Goal: Information Seeking & Learning: Compare options

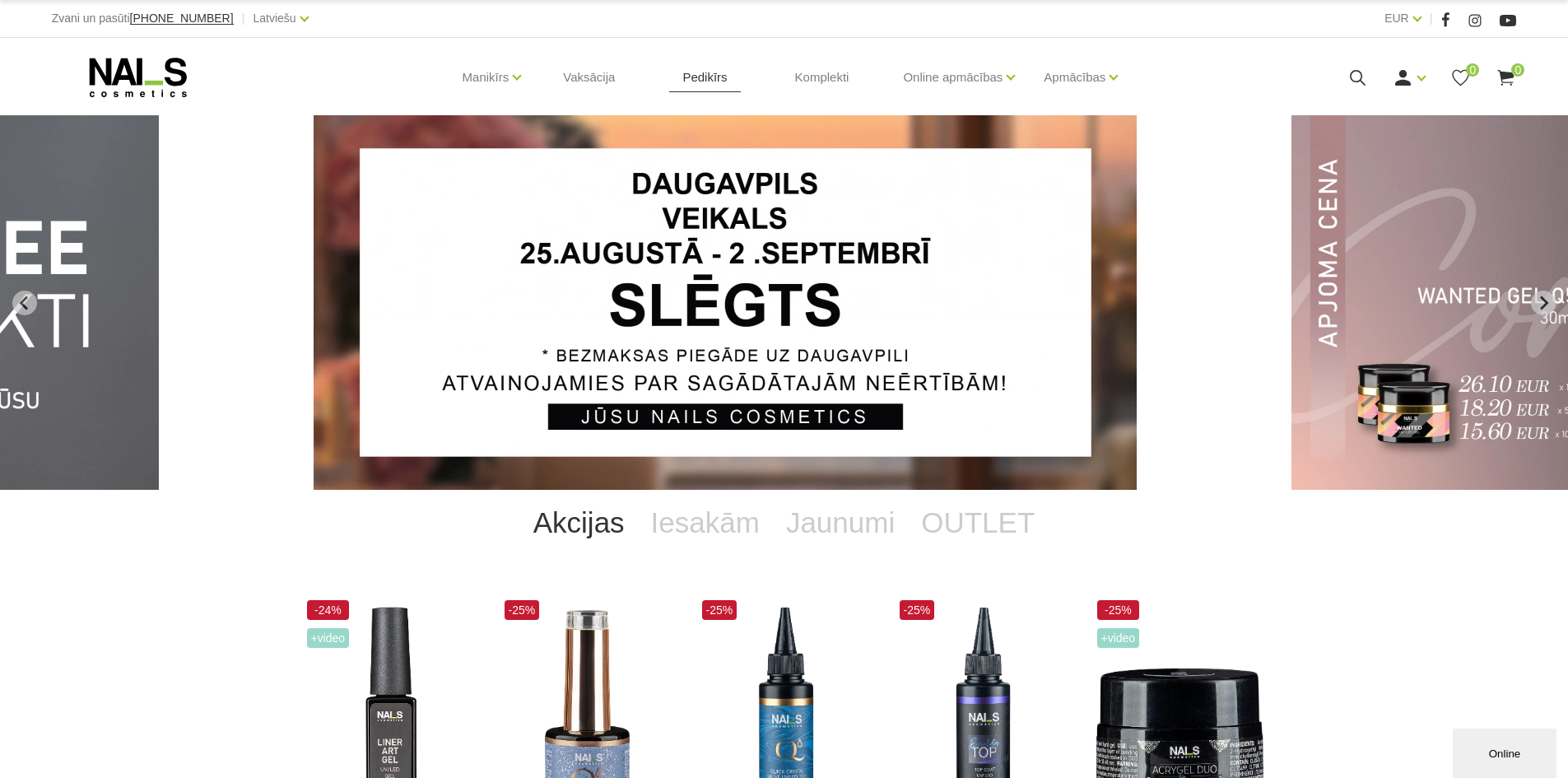
click at [681, 81] on link "Pedikīrs" at bounding box center [705, 77] width 71 height 79
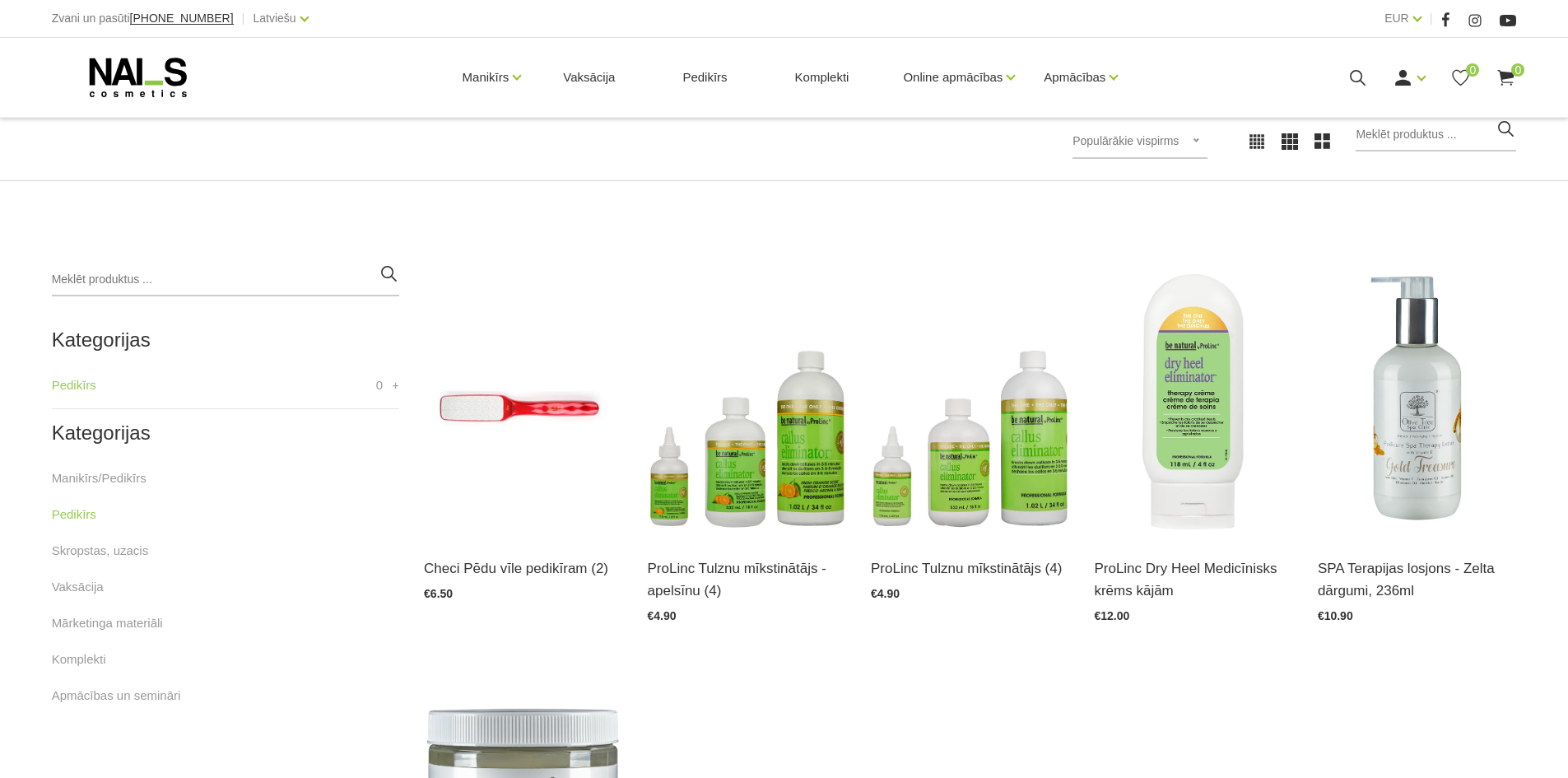
scroll to position [247, 0]
click at [138, 548] on link "Skropstas, uzacis" at bounding box center [100, 550] width 97 height 20
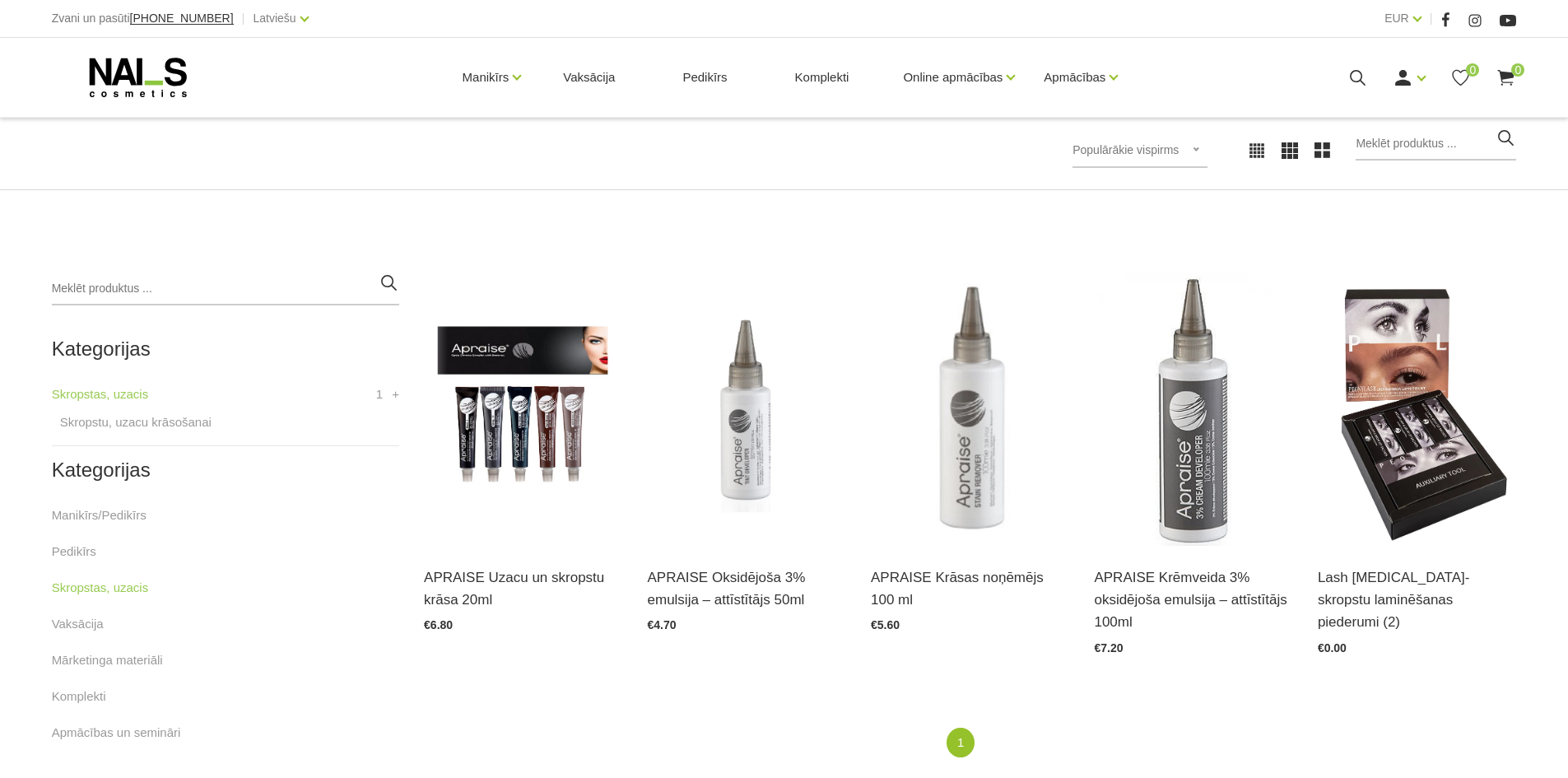
scroll to position [329, 0]
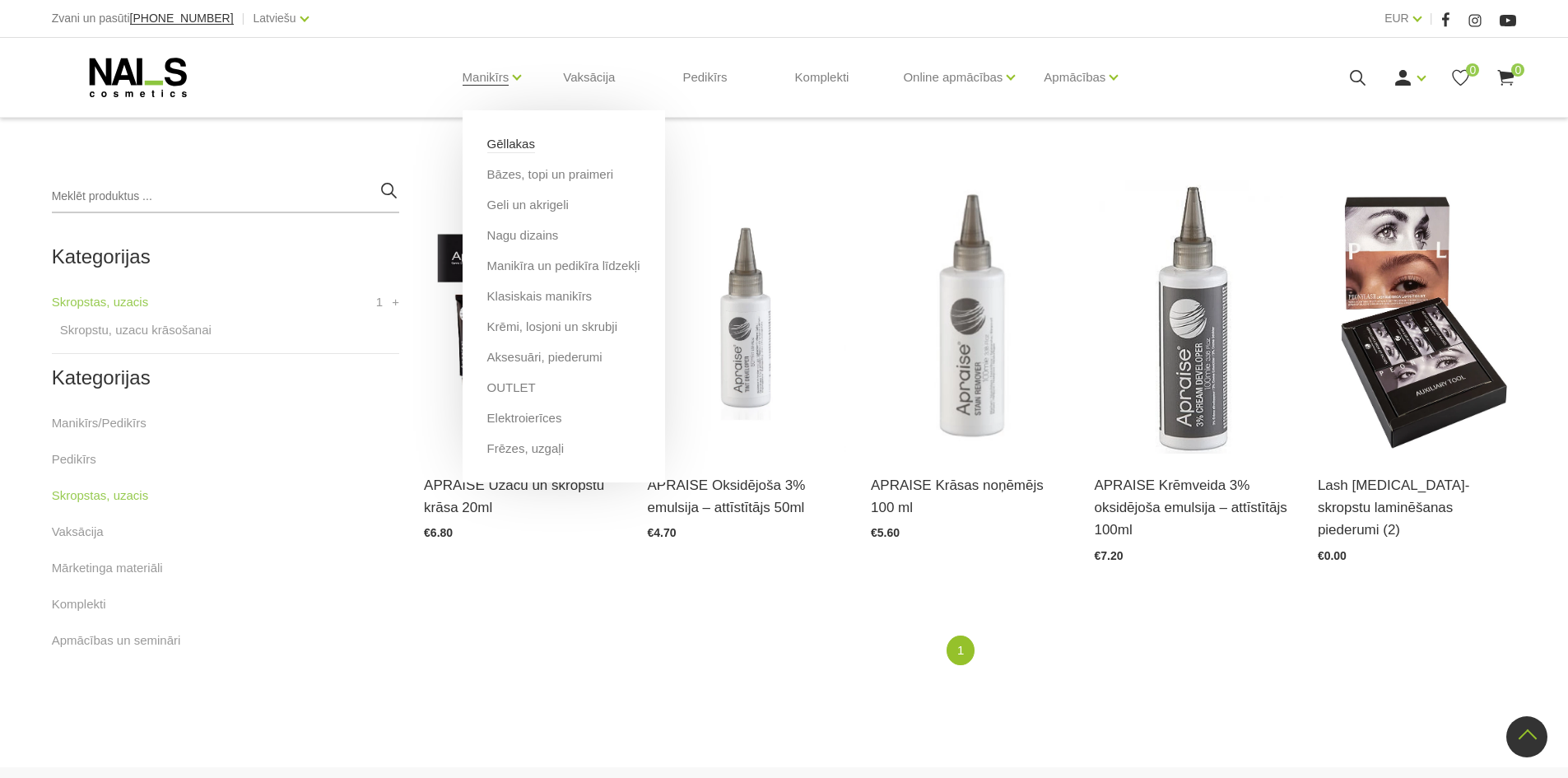
click at [514, 147] on link "Gēllakas" at bounding box center [512, 144] width 48 height 18
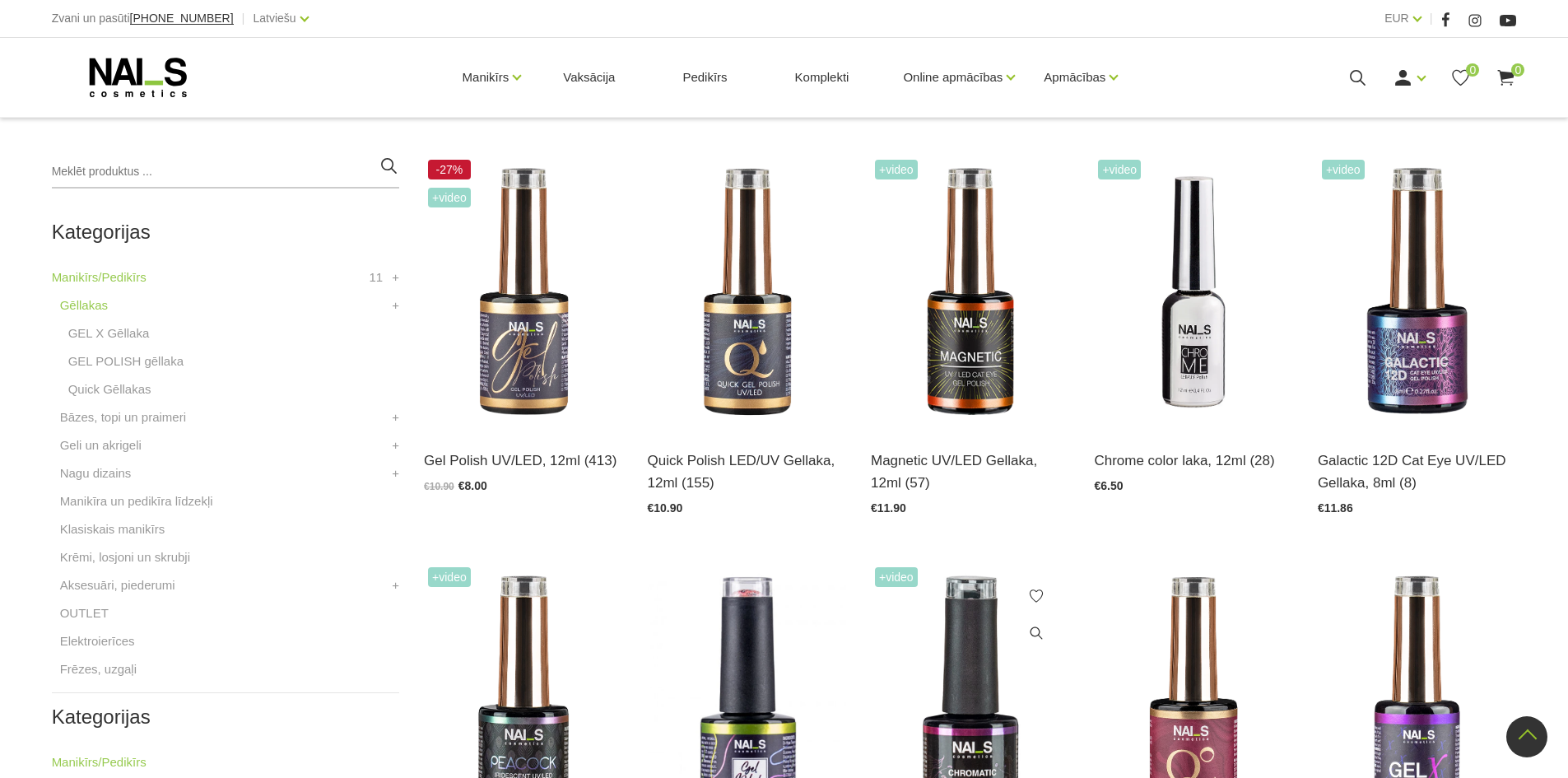
scroll to position [329, 0]
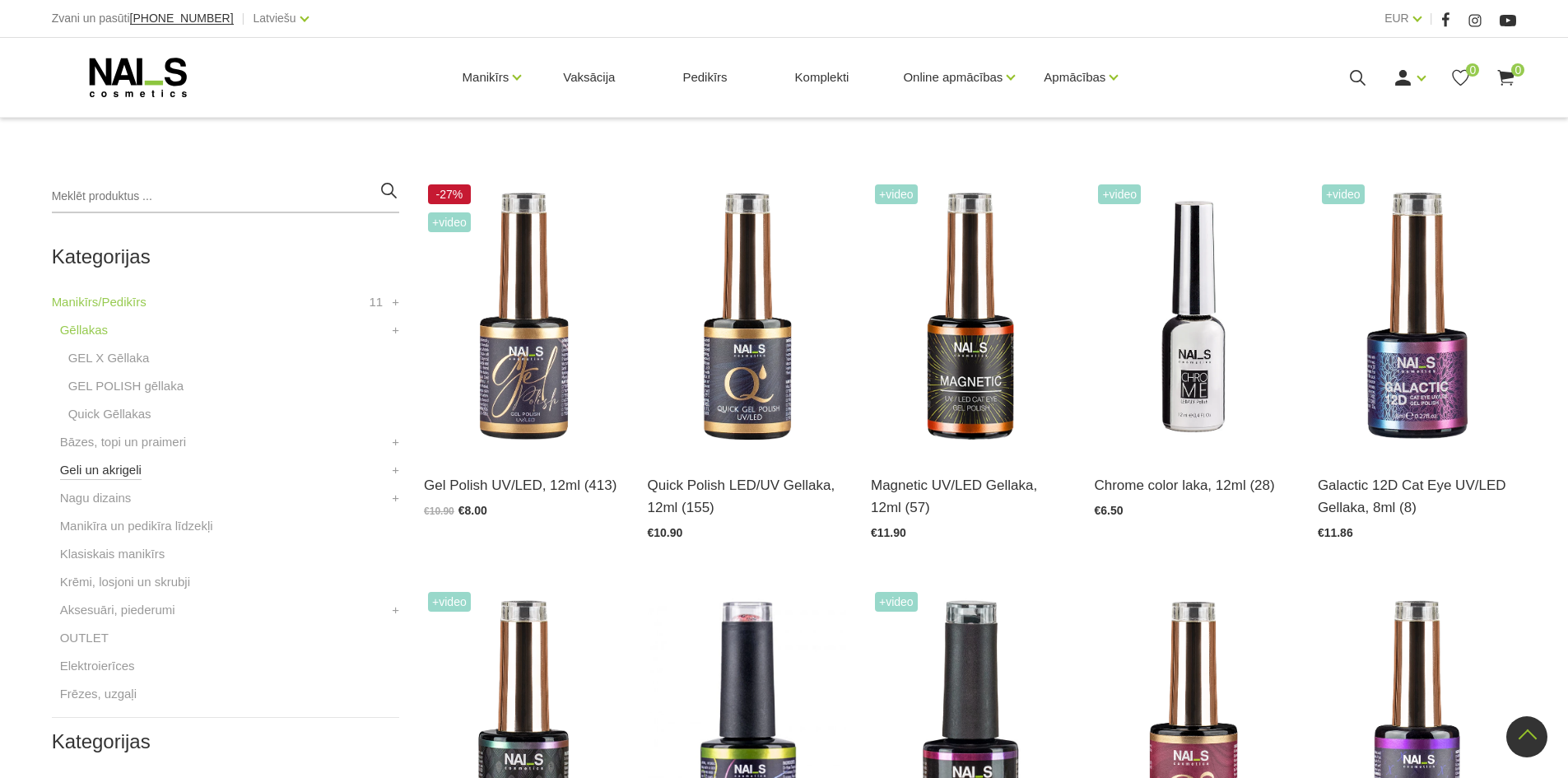
click at [108, 472] on link "Geli un akrigeli" at bounding box center [101, 470] width 81 height 20
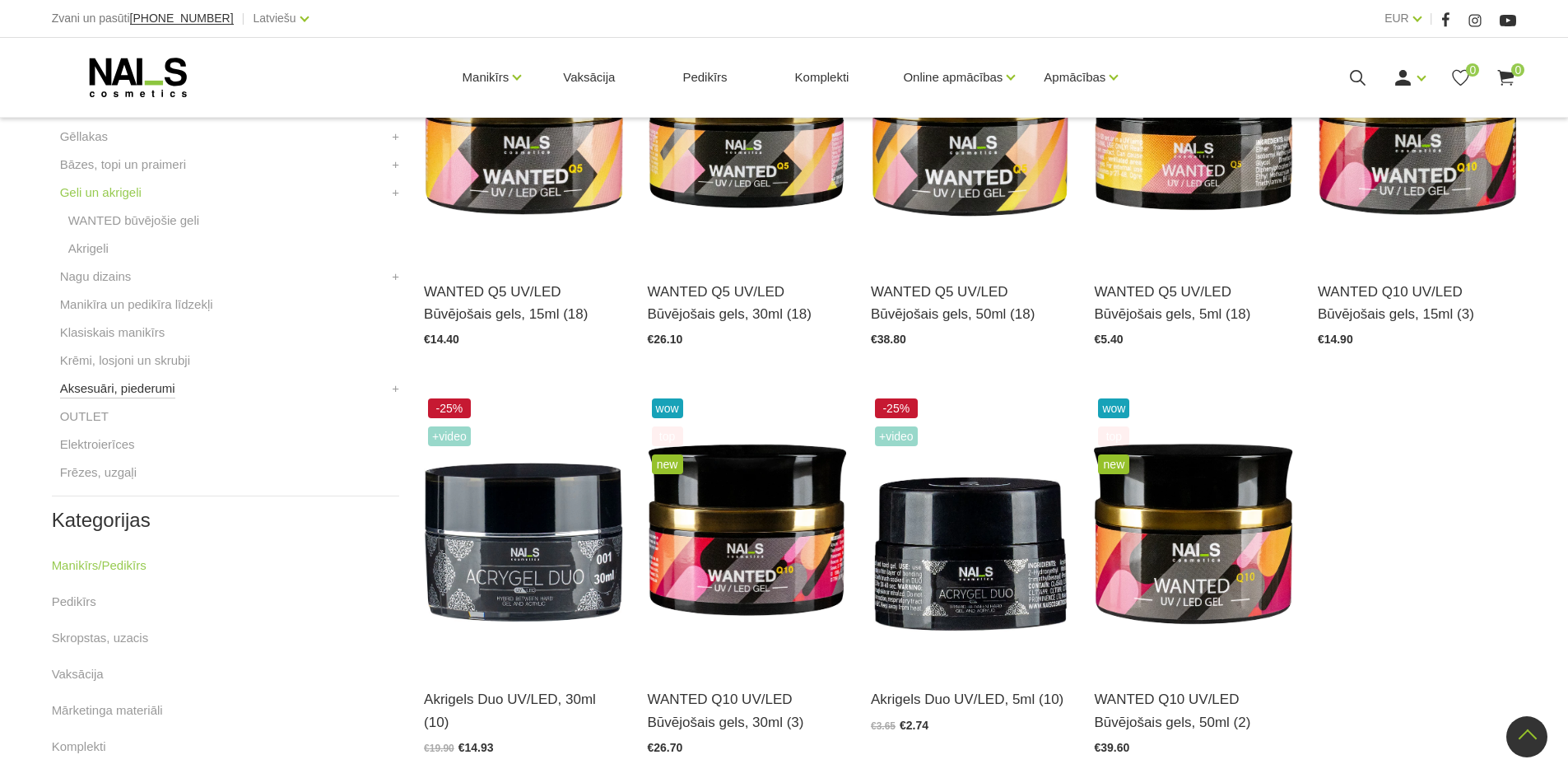
scroll to position [494, 0]
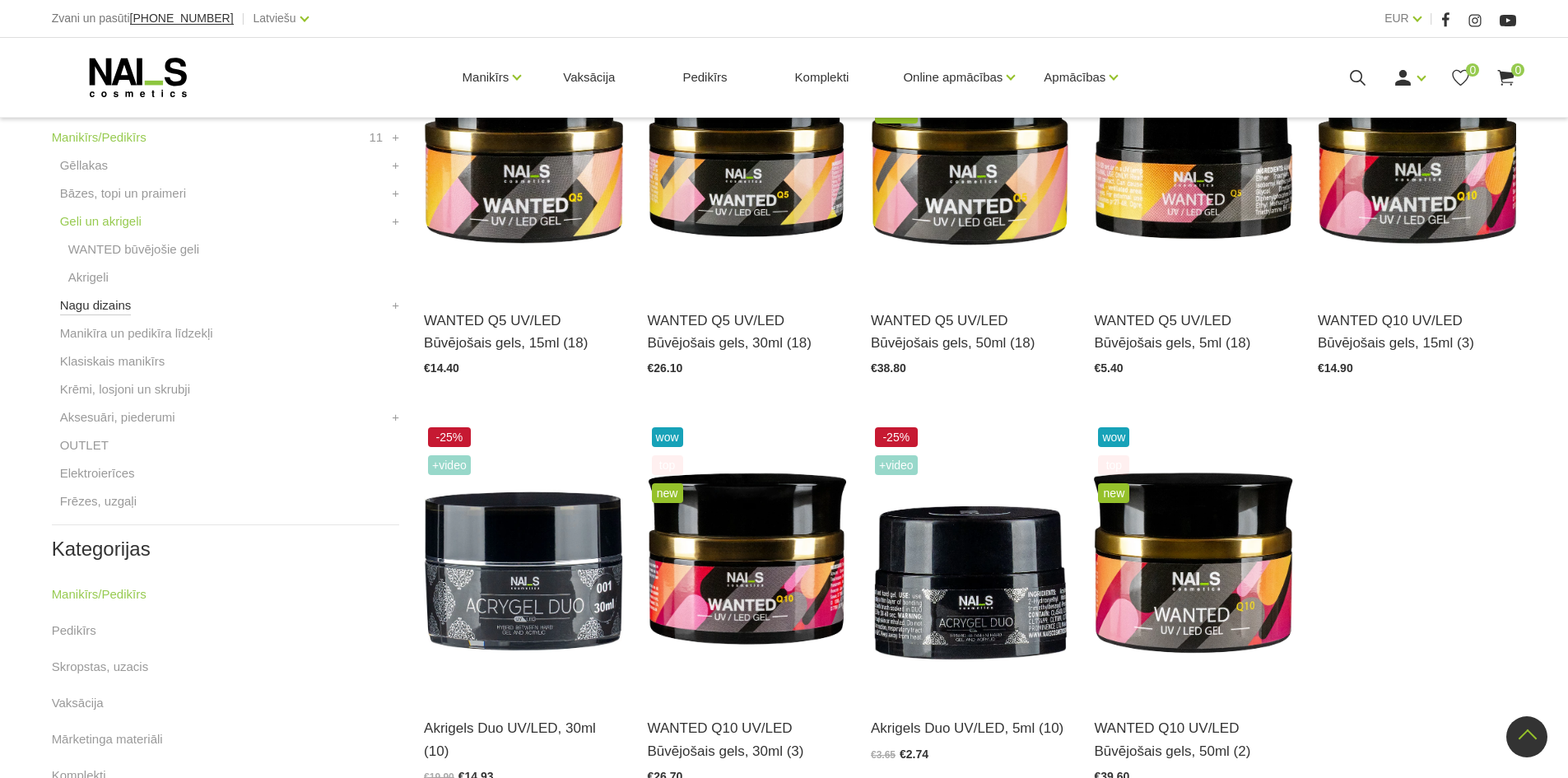
click at [113, 304] on link "Nagu dizains" at bounding box center [96, 305] width 71 height 20
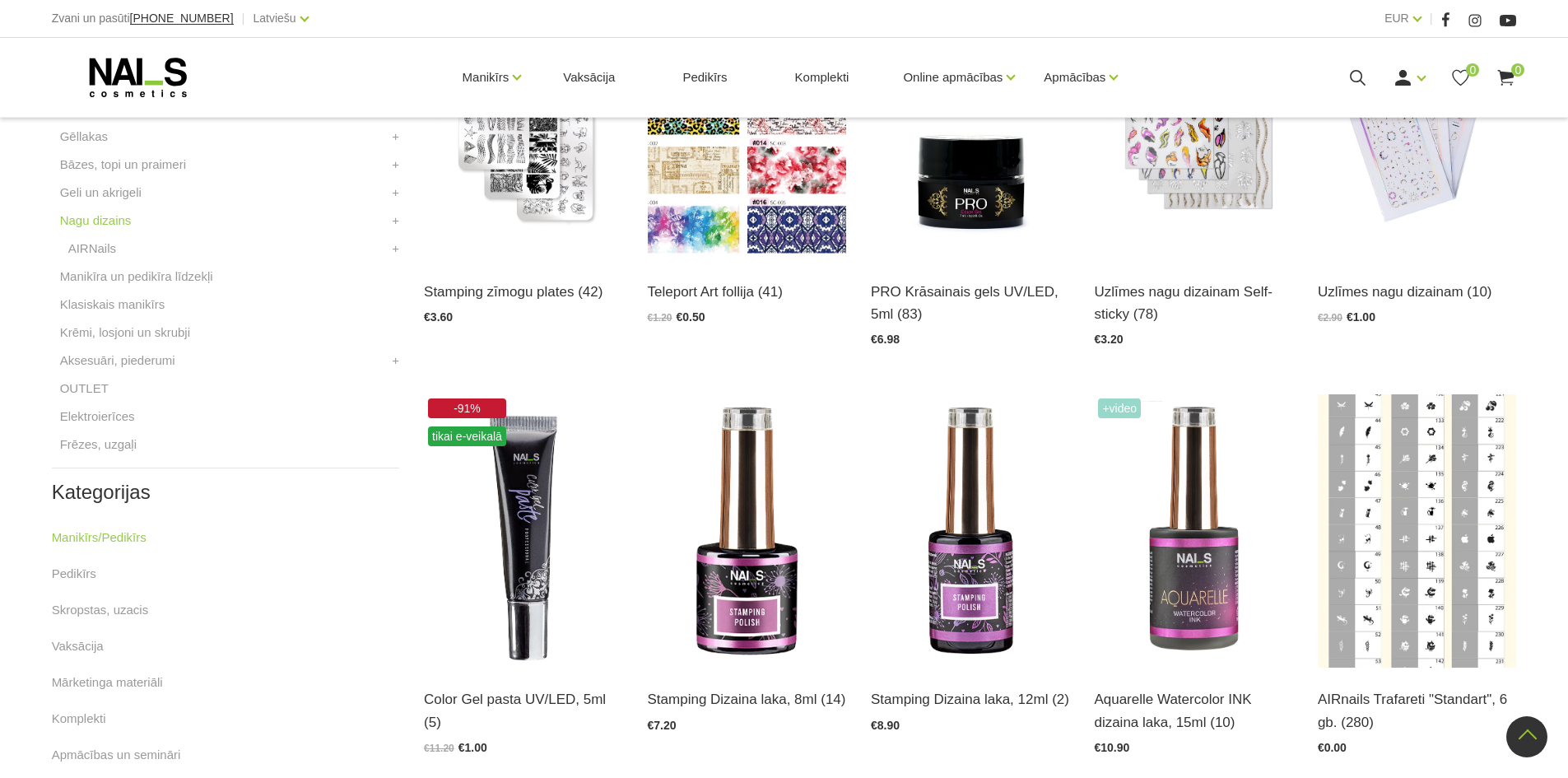
scroll to position [494, 0]
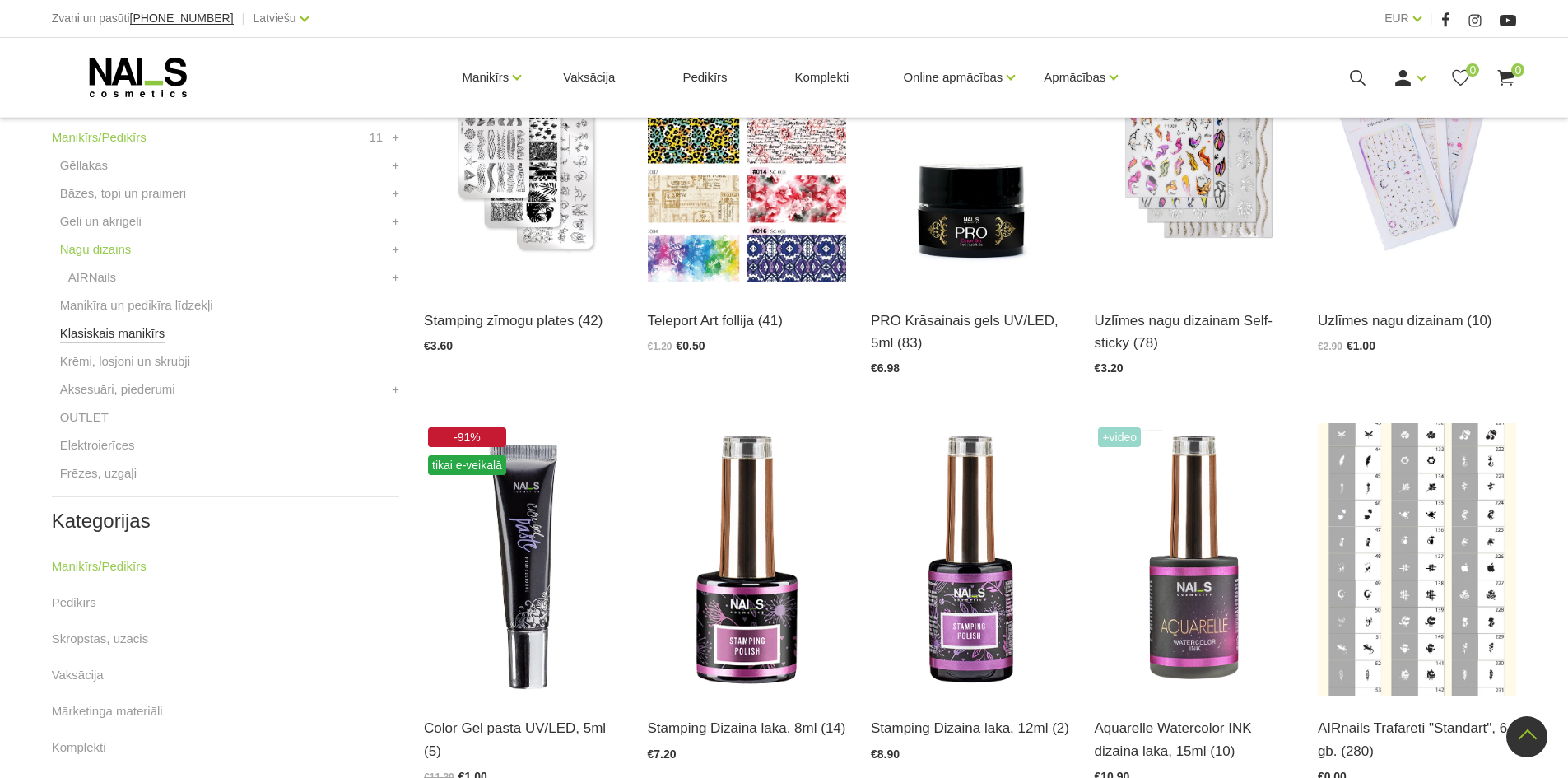
click at [75, 340] on link "Klasiskais manikīrs" at bounding box center [113, 334] width 105 height 20
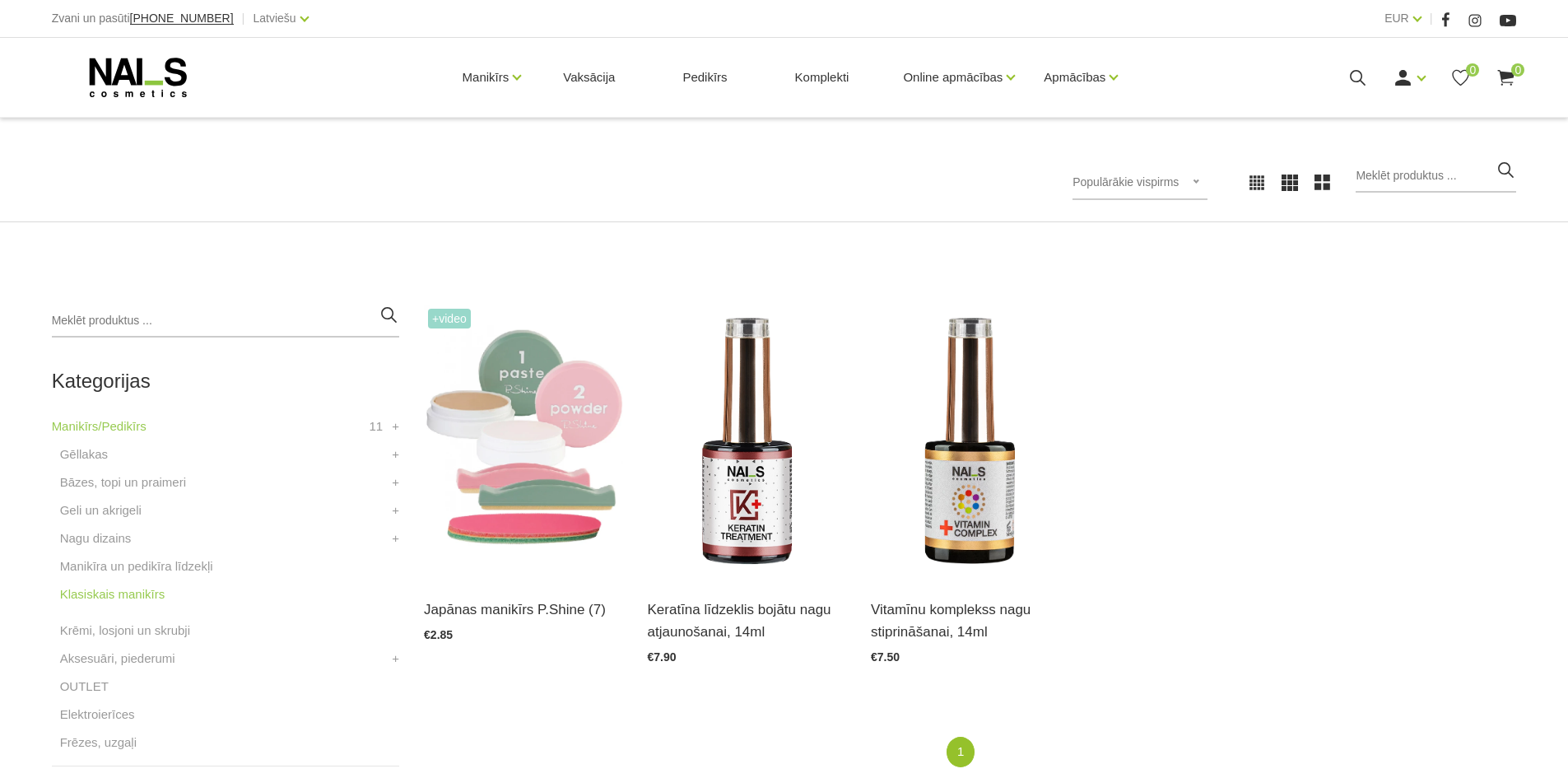
scroll to position [247, 0]
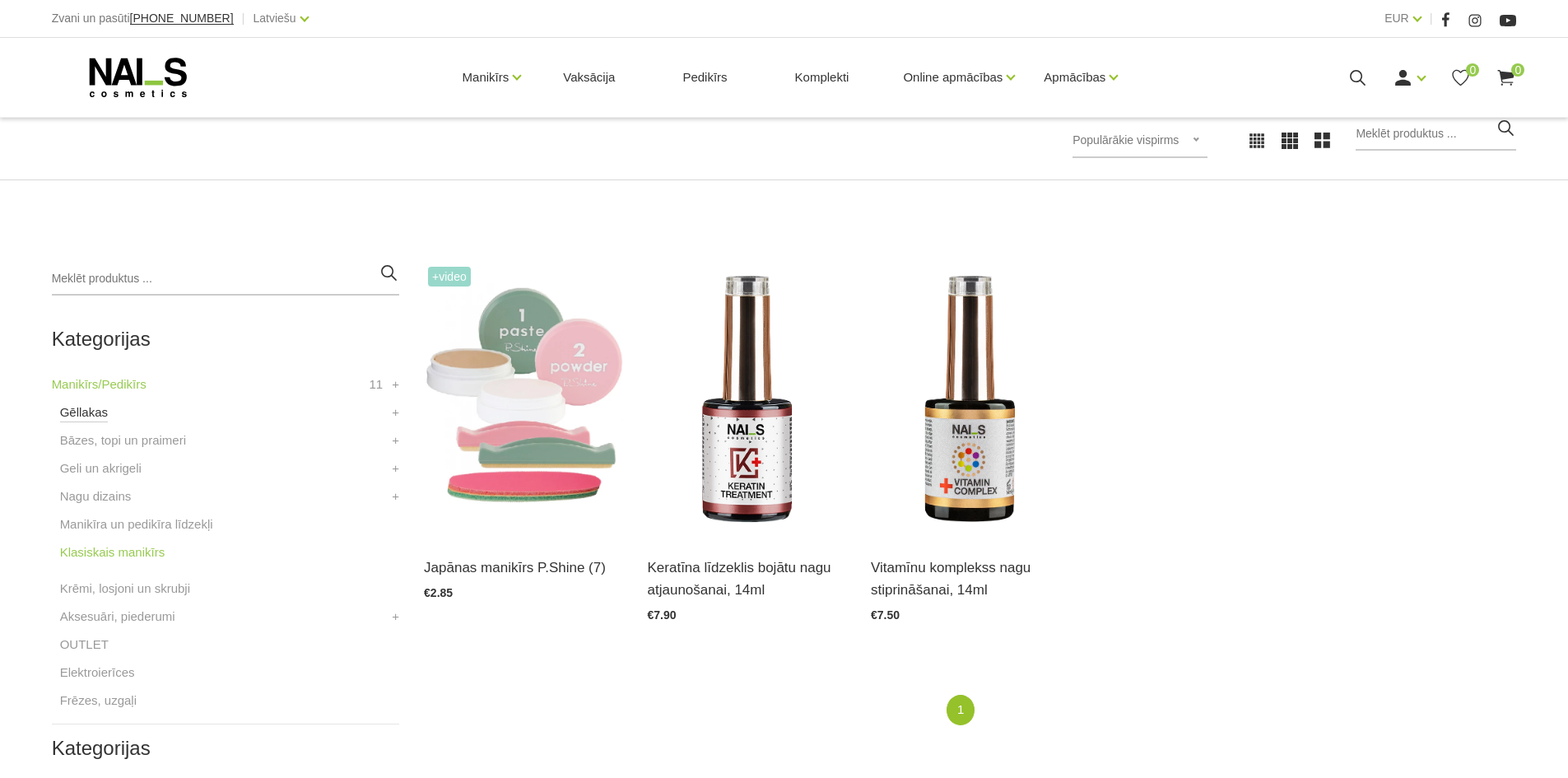
click at [67, 409] on link "Gēllakas" at bounding box center [84, 412] width 48 height 20
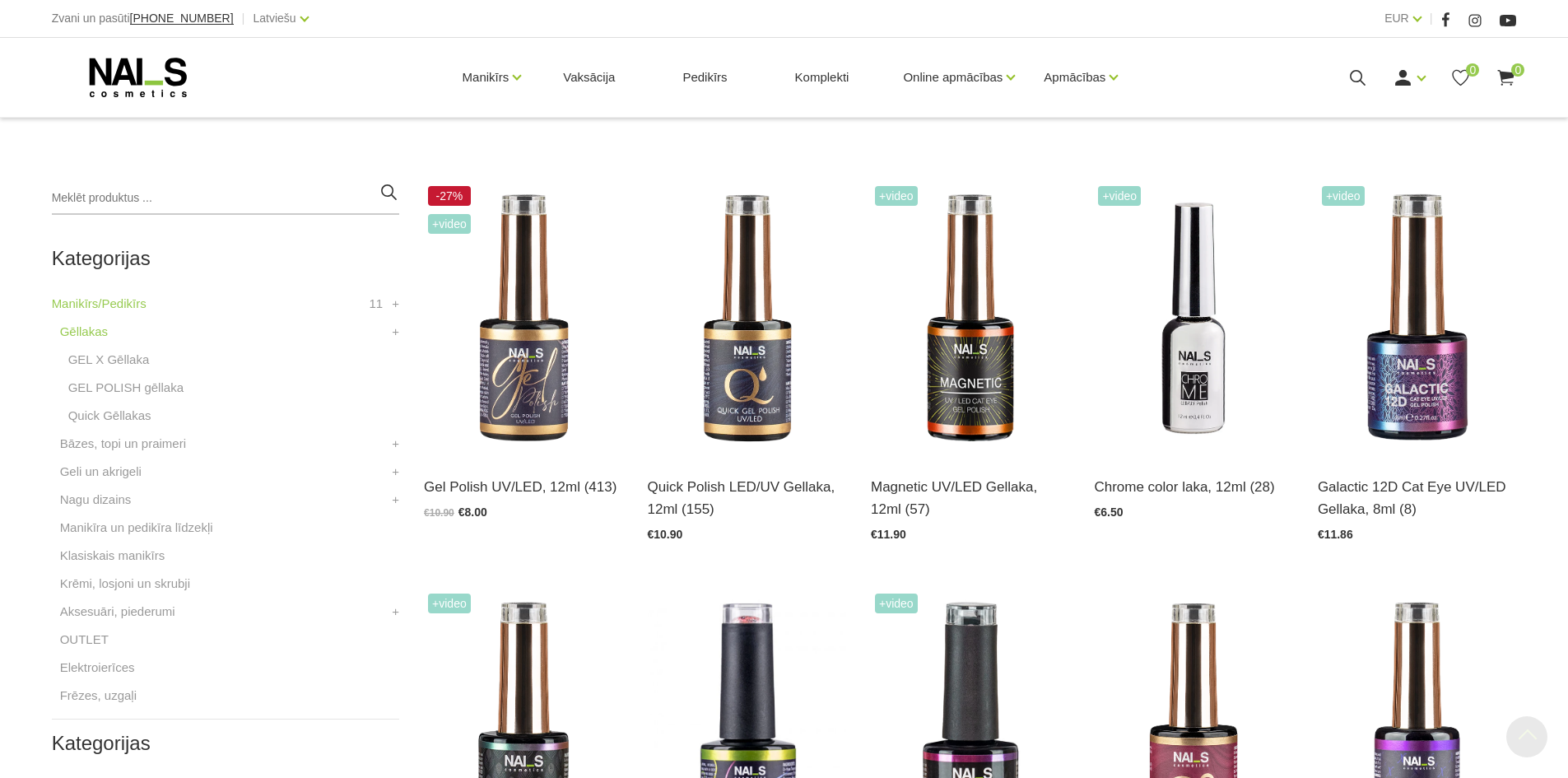
scroll to position [329, 0]
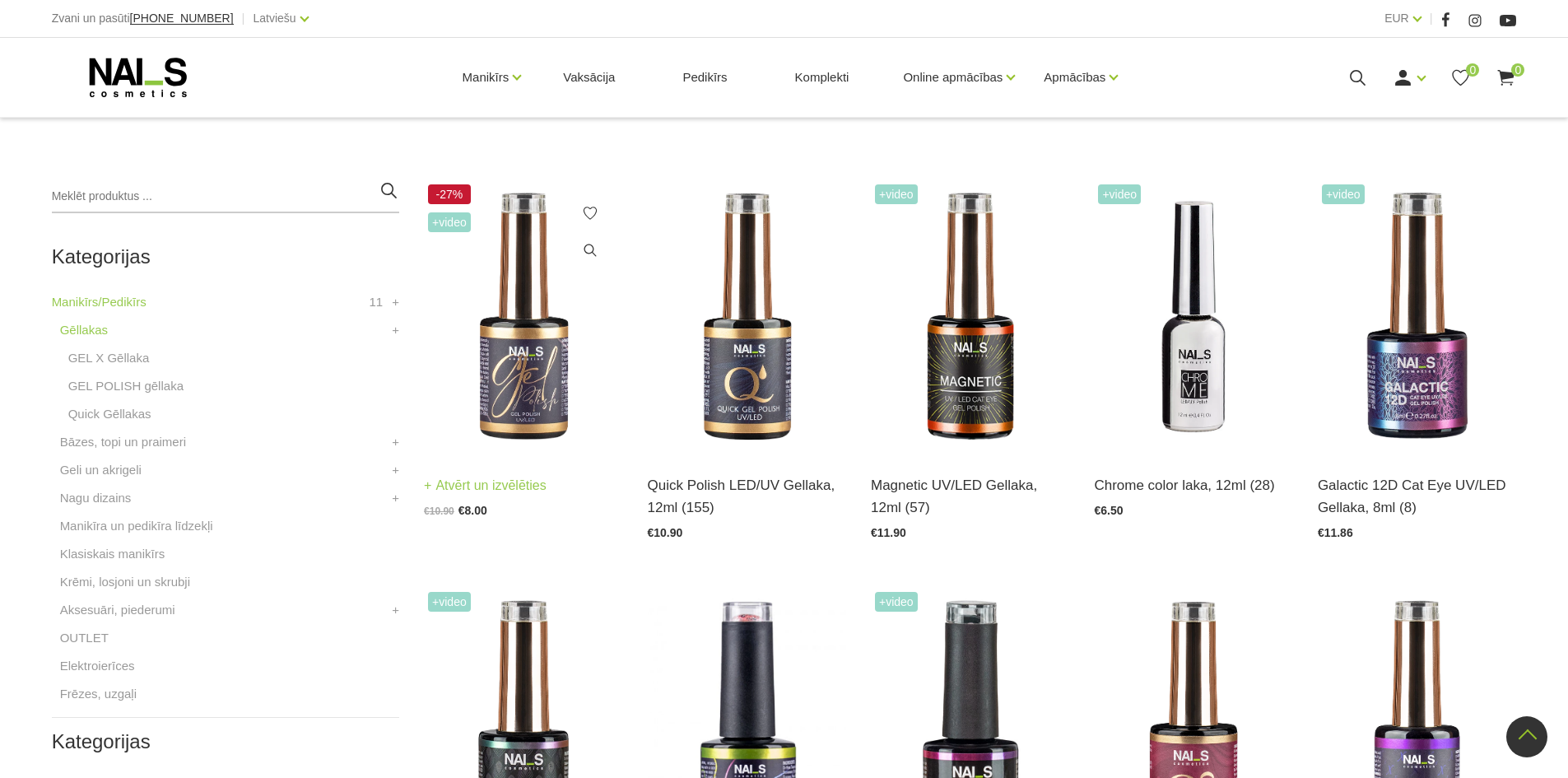
click at [482, 422] on img at bounding box center [523, 317] width 199 height 273
click at [742, 359] on img at bounding box center [747, 317] width 199 height 273
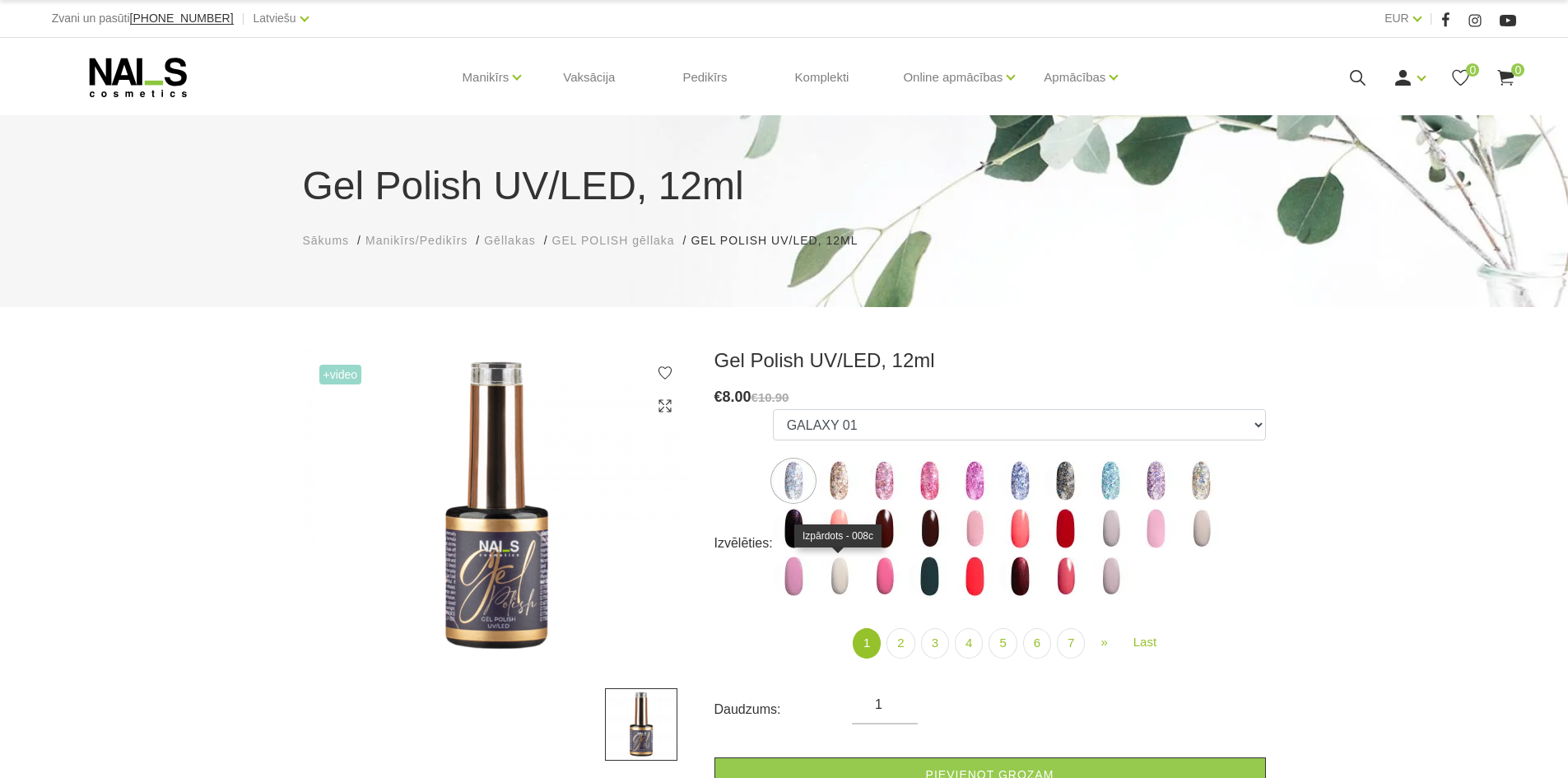
click at [825, 581] on img at bounding box center [839, 576] width 41 height 41
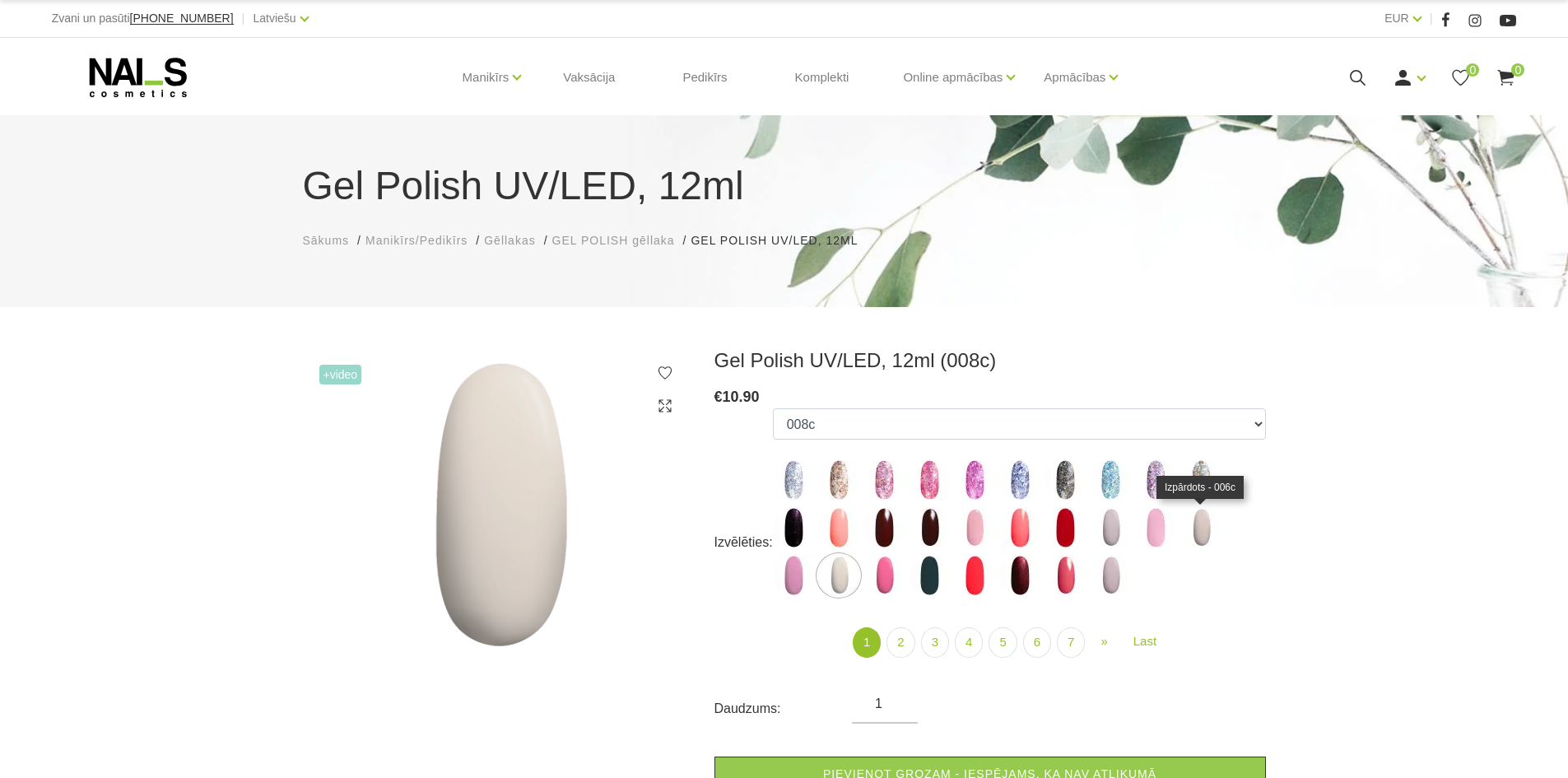
click at [1202, 529] on img at bounding box center [1201, 527] width 41 height 41
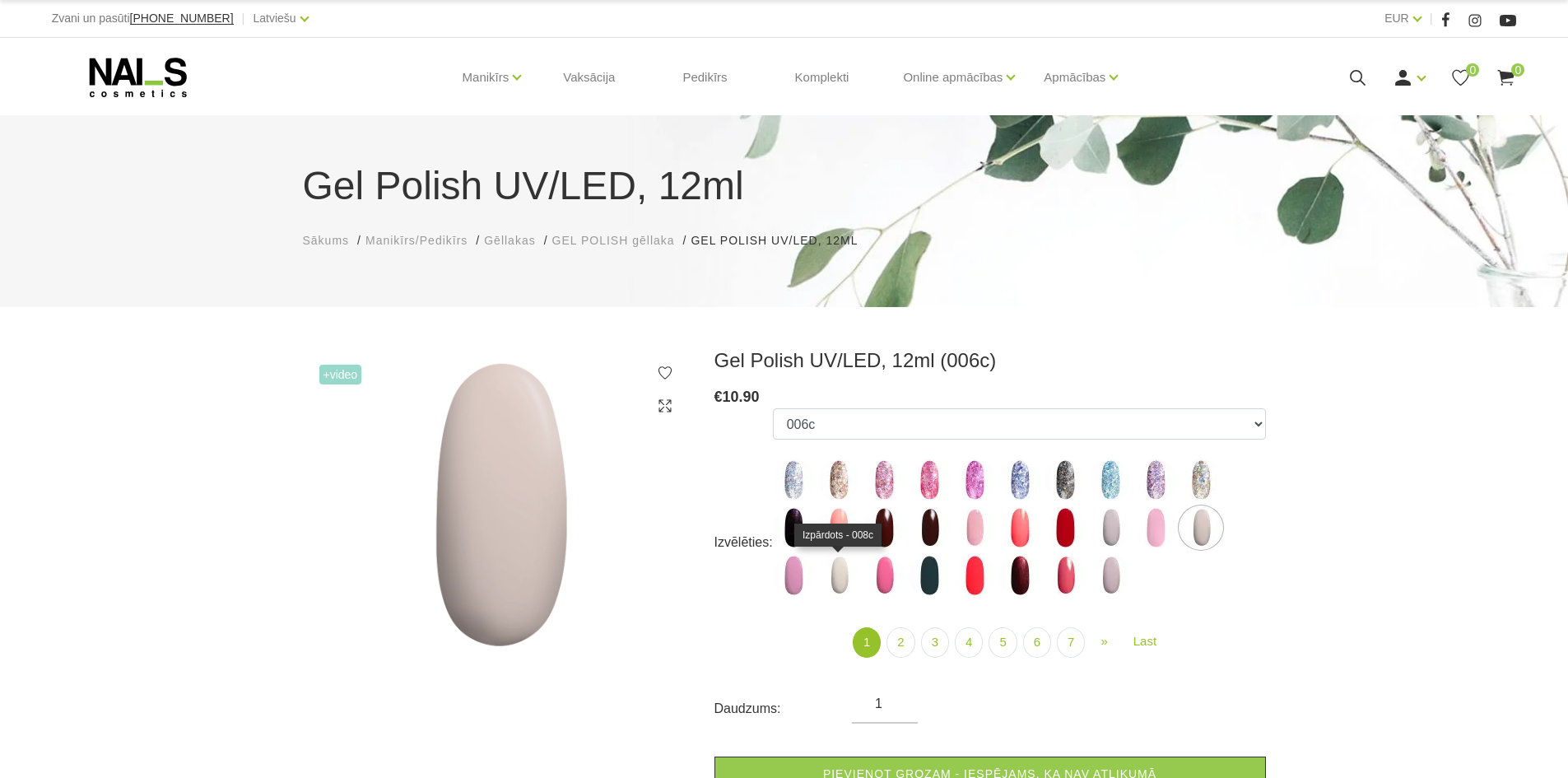
click at [830, 569] on img at bounding box center [839, 575] width 41 height 41
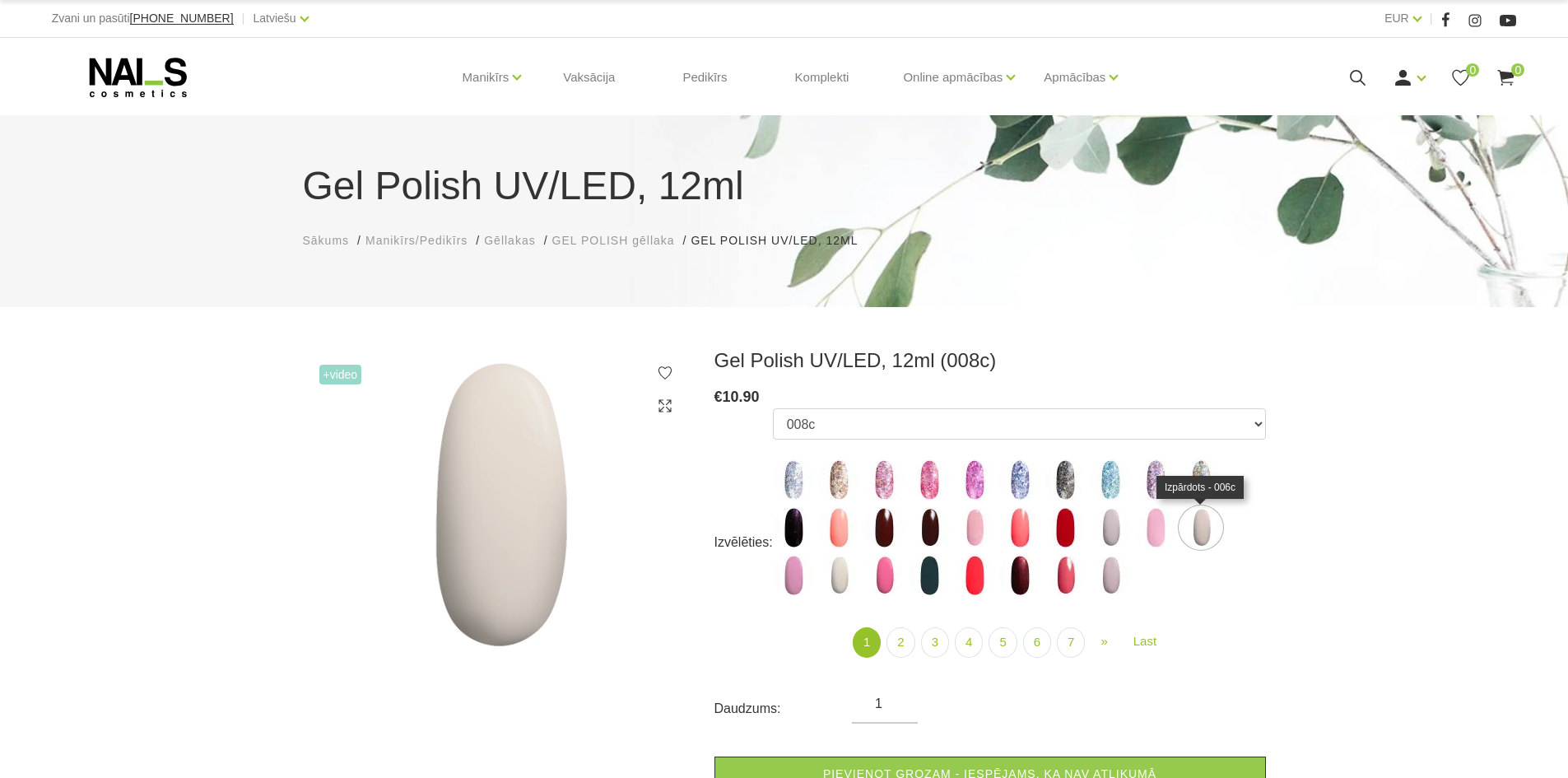
click at [1191, 526] on img at bounding box center [1201, 527] width 41 height 41
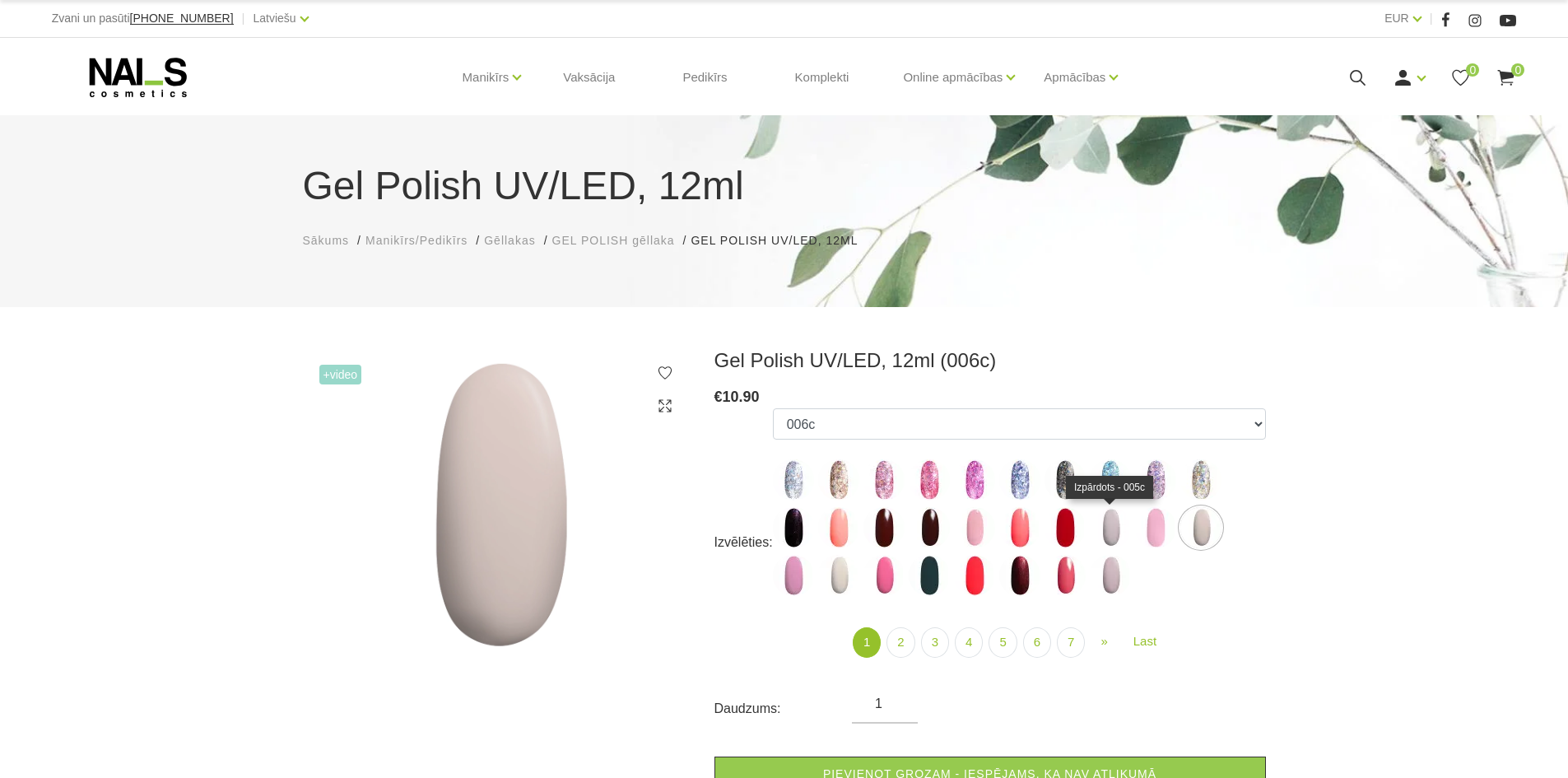
click at [1098, 530] on img at bounding box center [1110, 527] width 41 height 41
select select "3954"
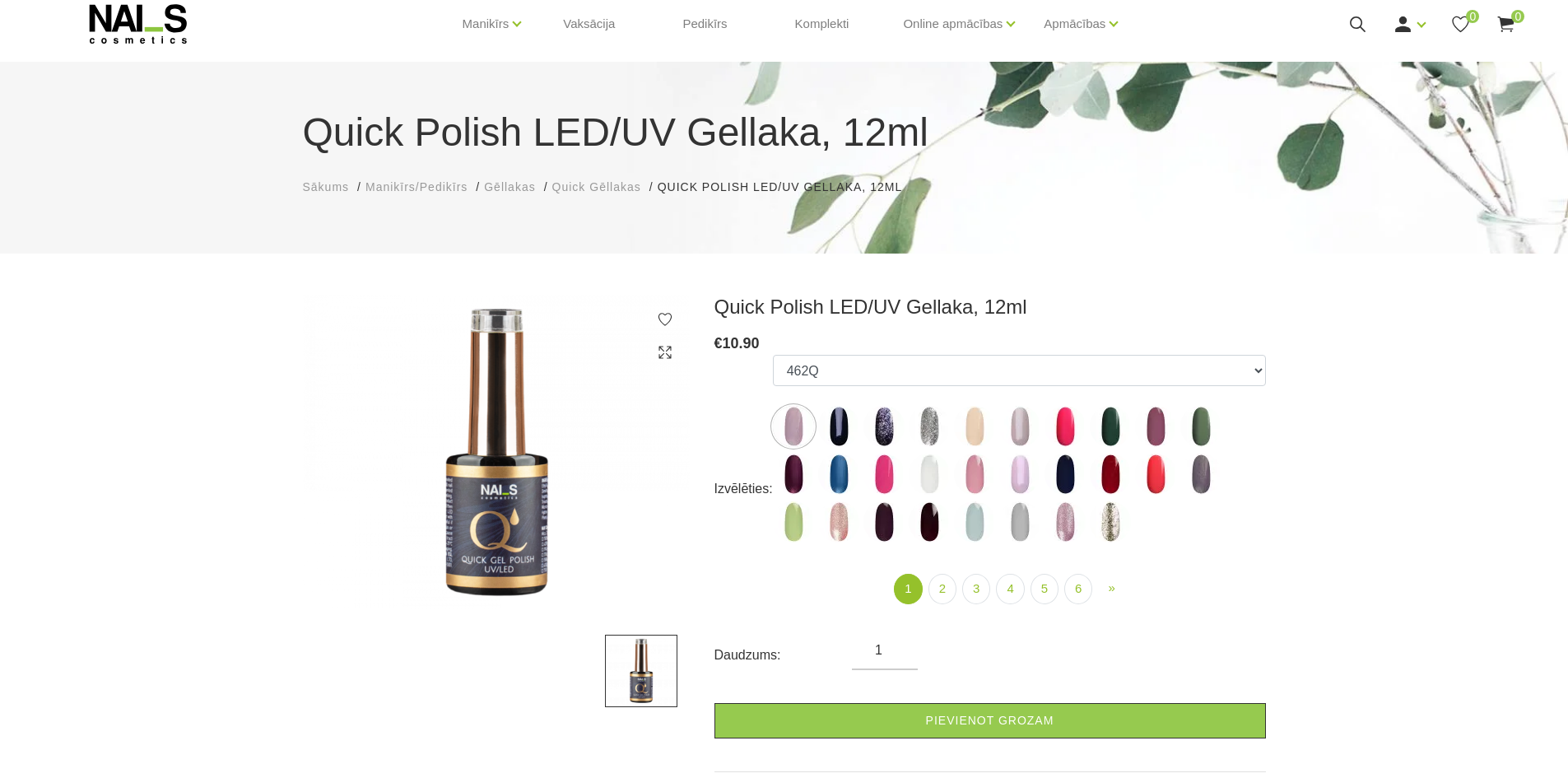
scroll to position [82, 0]
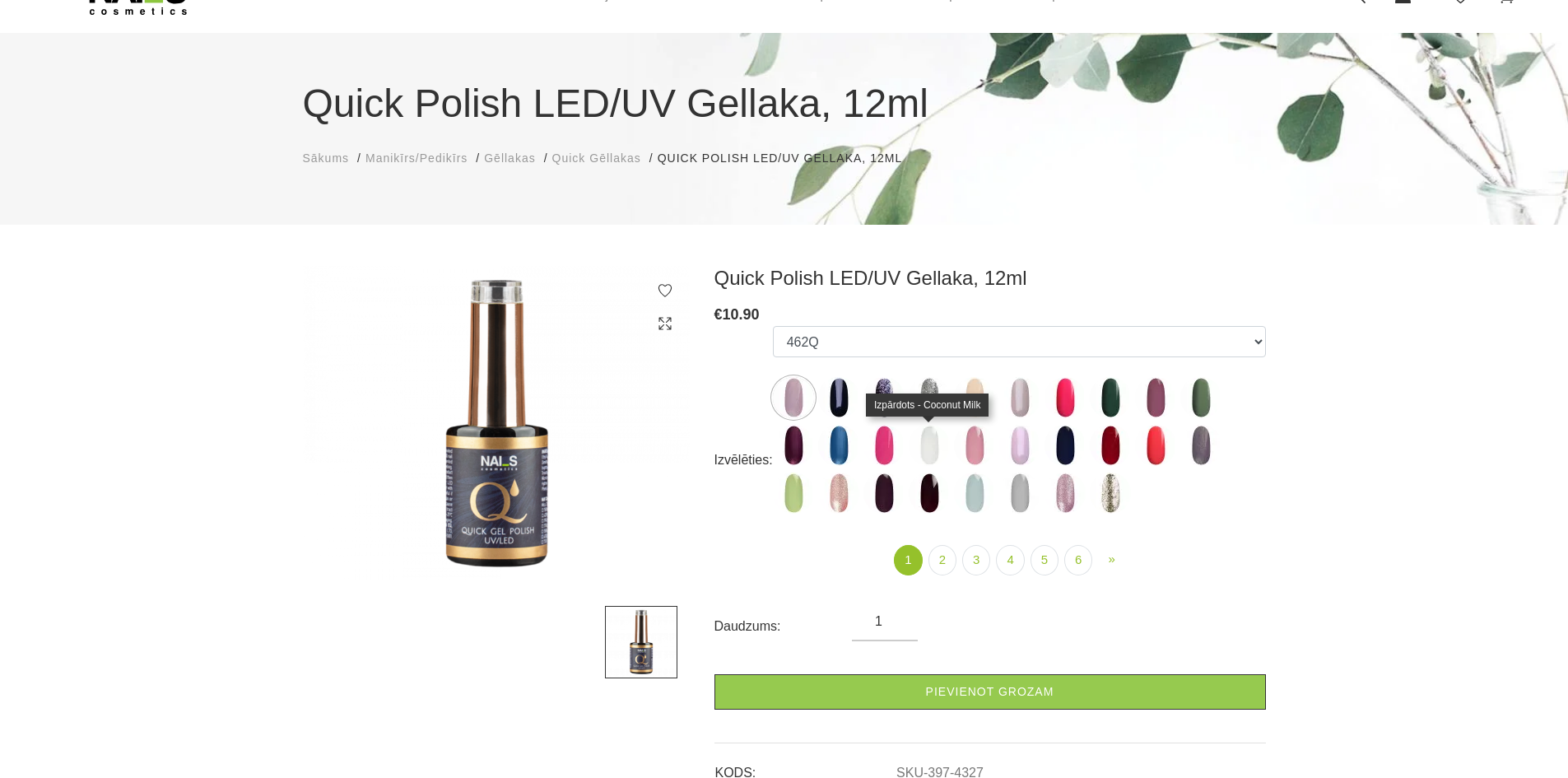
click at [926, 438] on img at bounding box center [930, 445] width 41 height 41
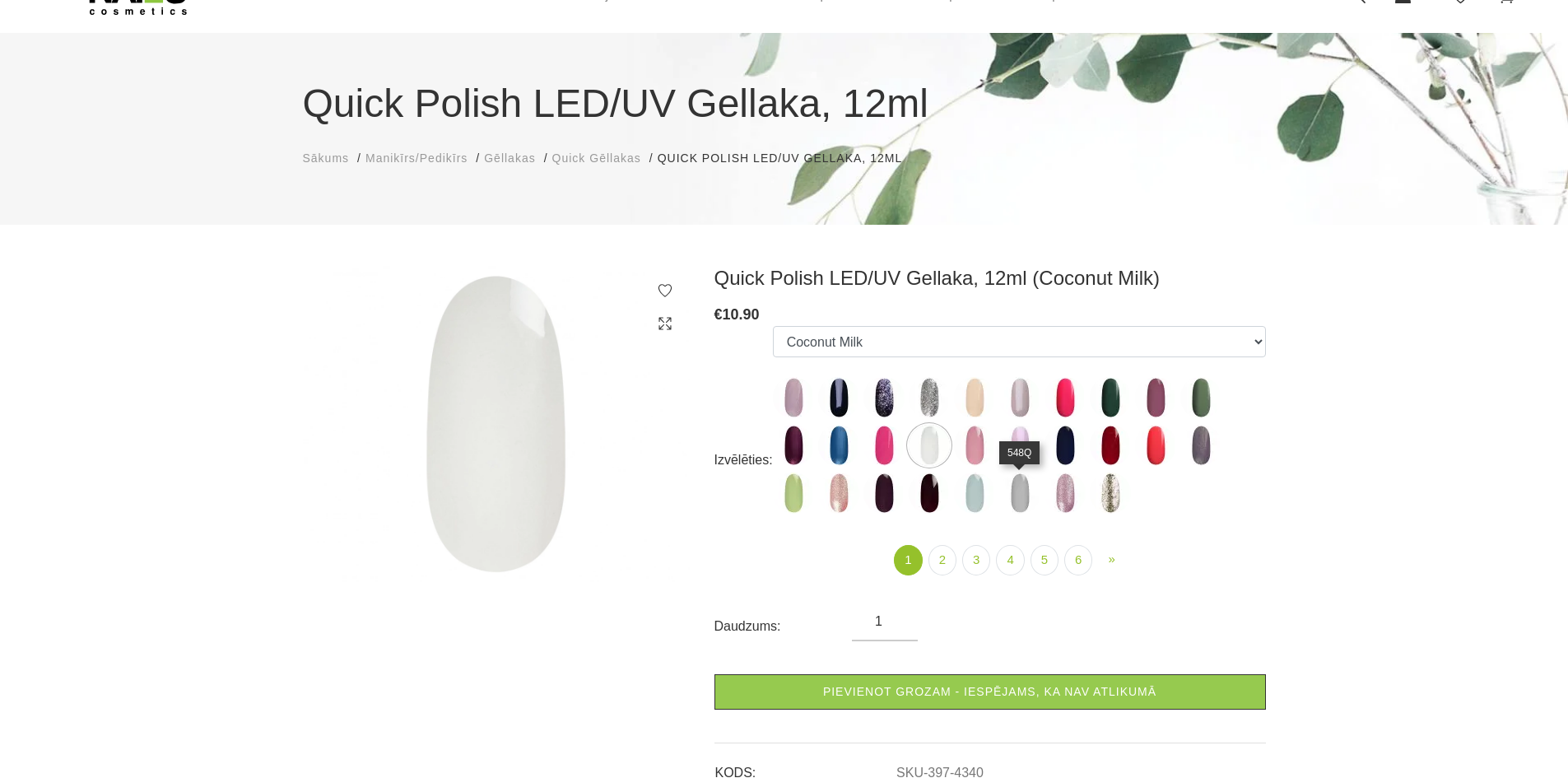
click at [1008, 484] on img at bounding box center [1020, 493] width 41 height 41
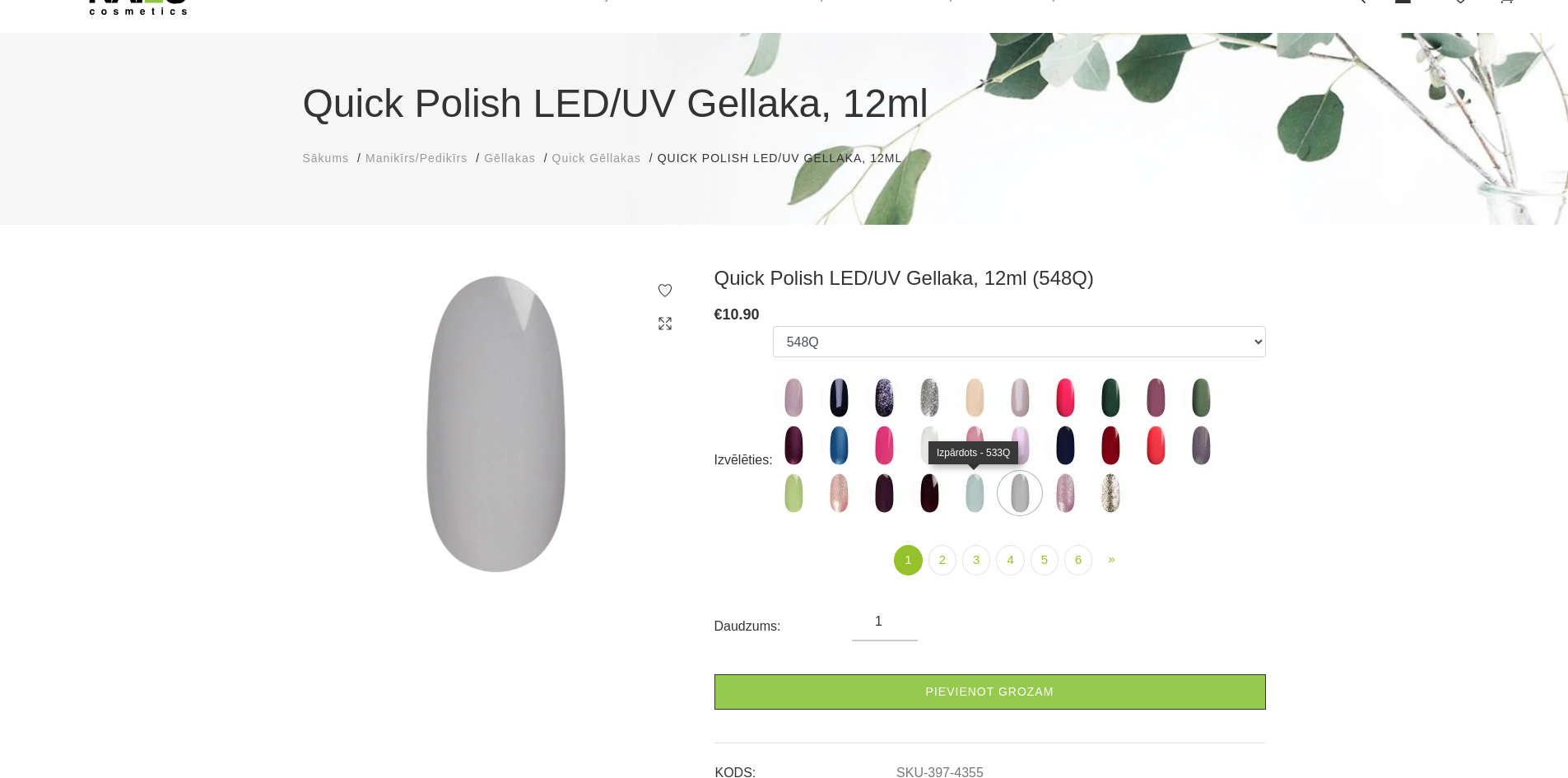
click at [964, 493] on img at bounding box center [974, 493] width 41 height 41
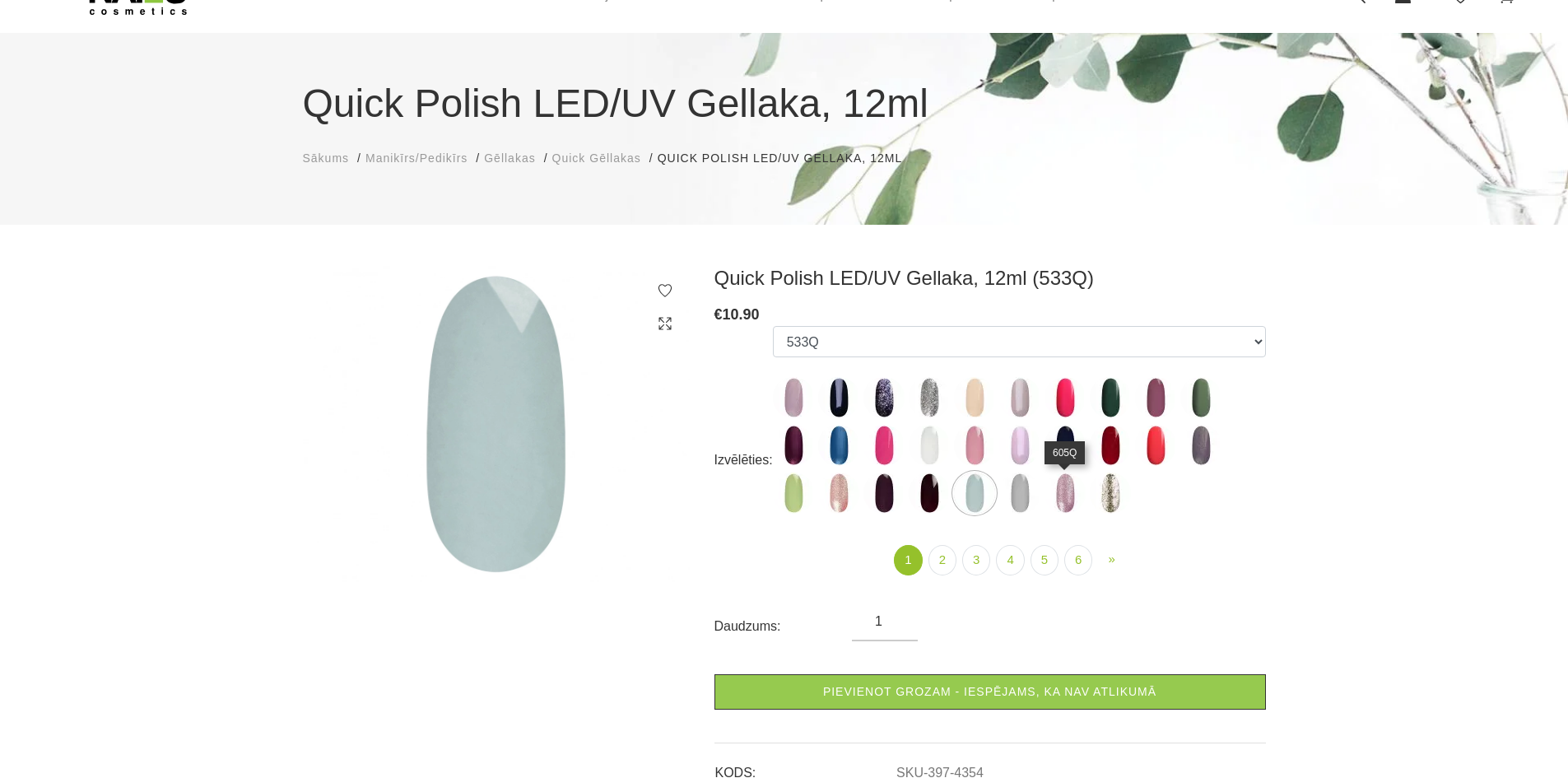
click at [1064, 495] on img at bounding box center [1065, 493] width 41 height 41
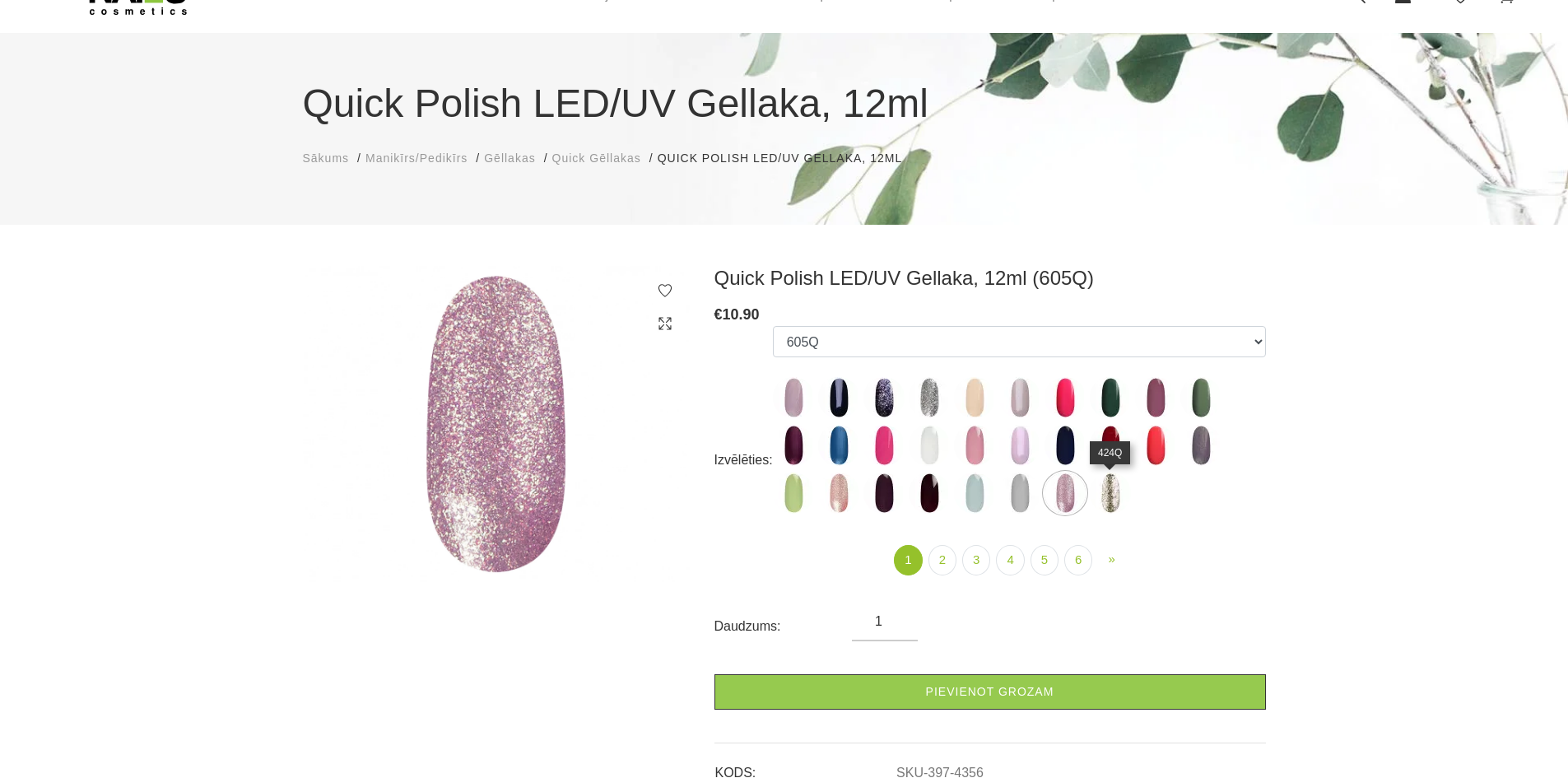
click at [1104, 495] on img at bounding box center [1110, 493] width 41 height 41
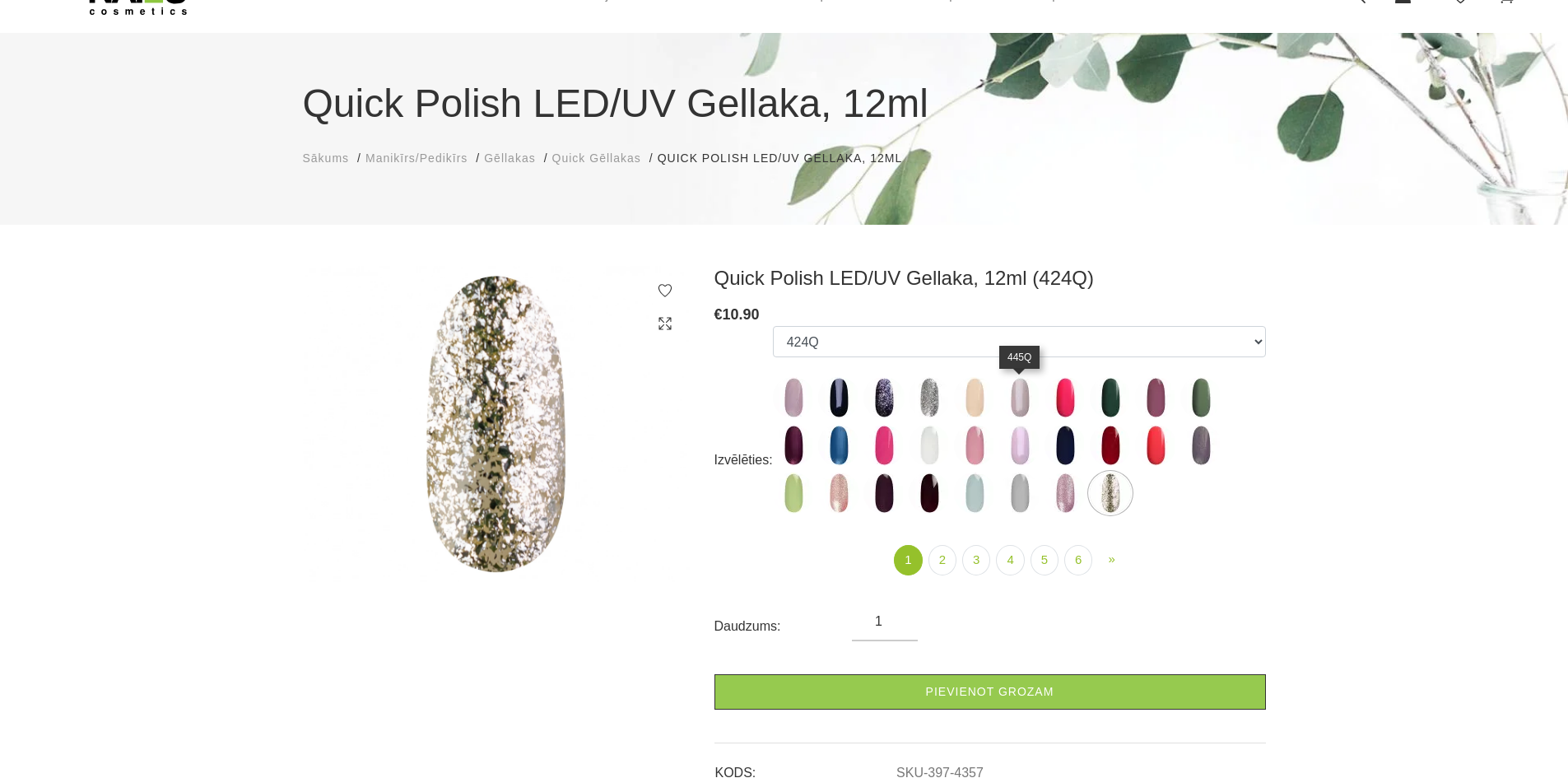
click at [1008, 388] on img at bounding box center [1020, 397] width 41 height 41
select select "4332"
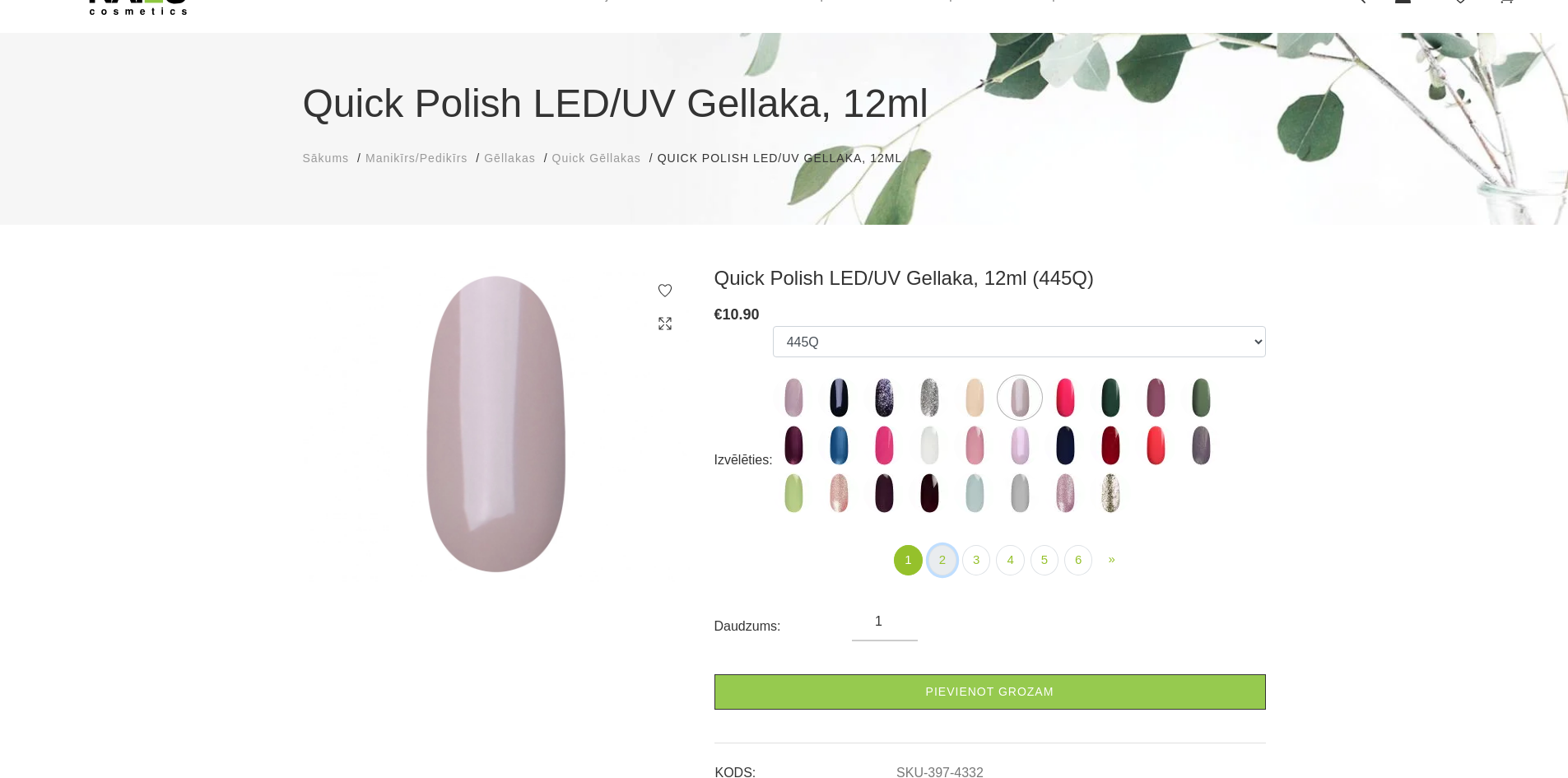
click at [944, 564] on link "2" at bounding box center [942, 559] width 28 height 31
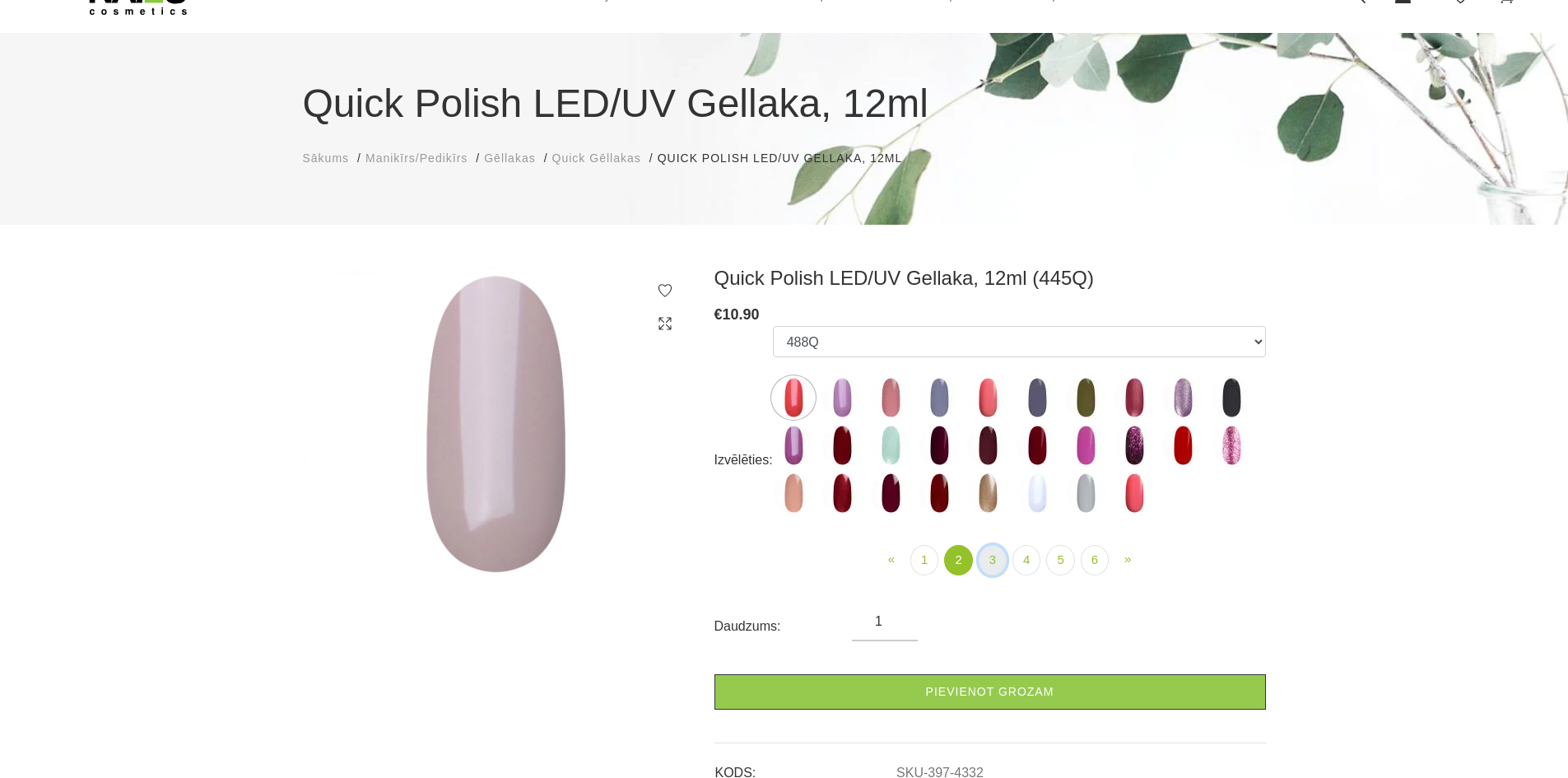
click at [996, 563] on link "3" at bounding box center [993, 559] width 28 height 31
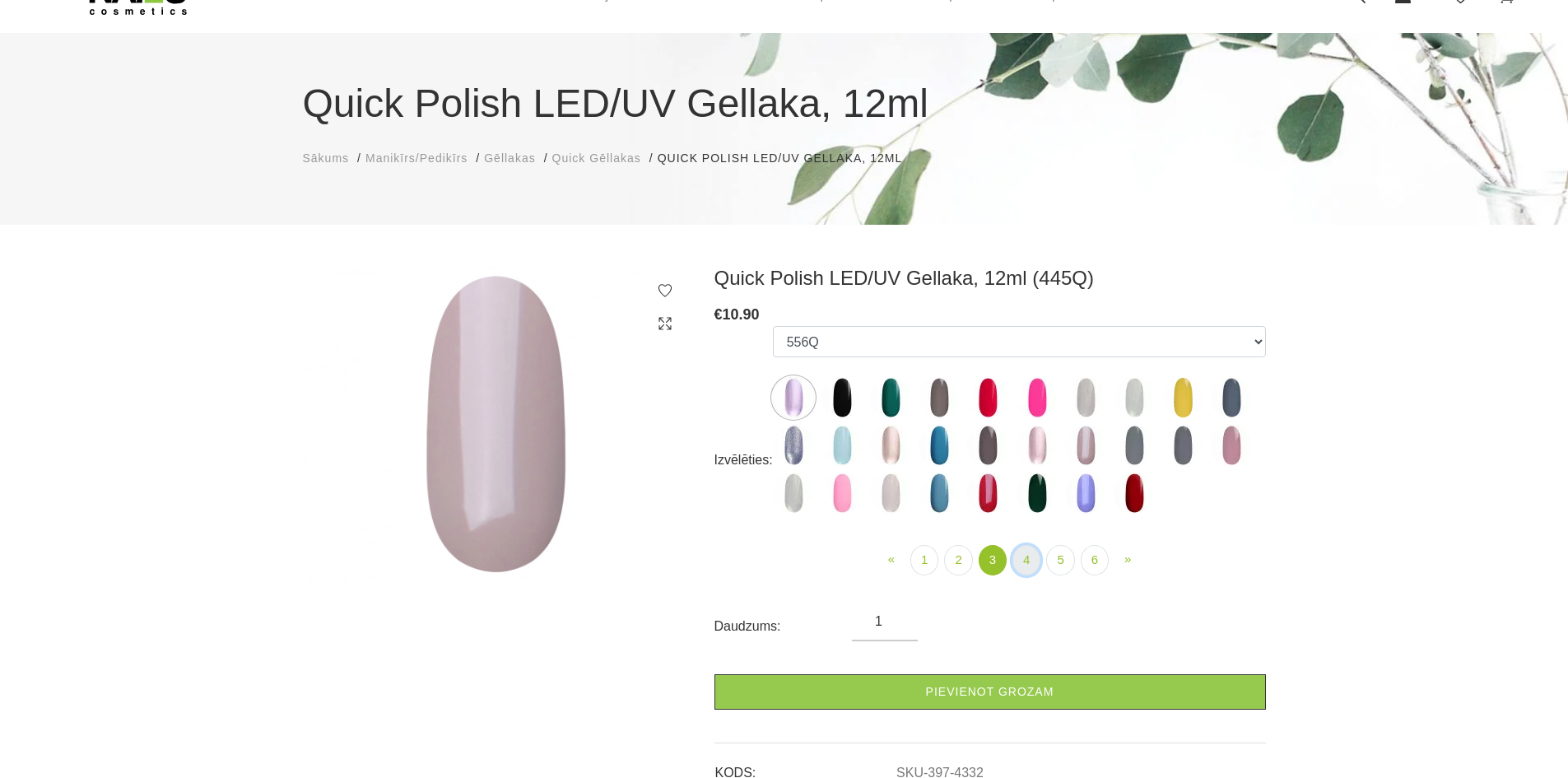
click at [1035, 562] on link "4" at bounding box center [1027, 559] width 28 height 31
